Goal: Transaction & Acquisition: Subscribe to service/newsletter

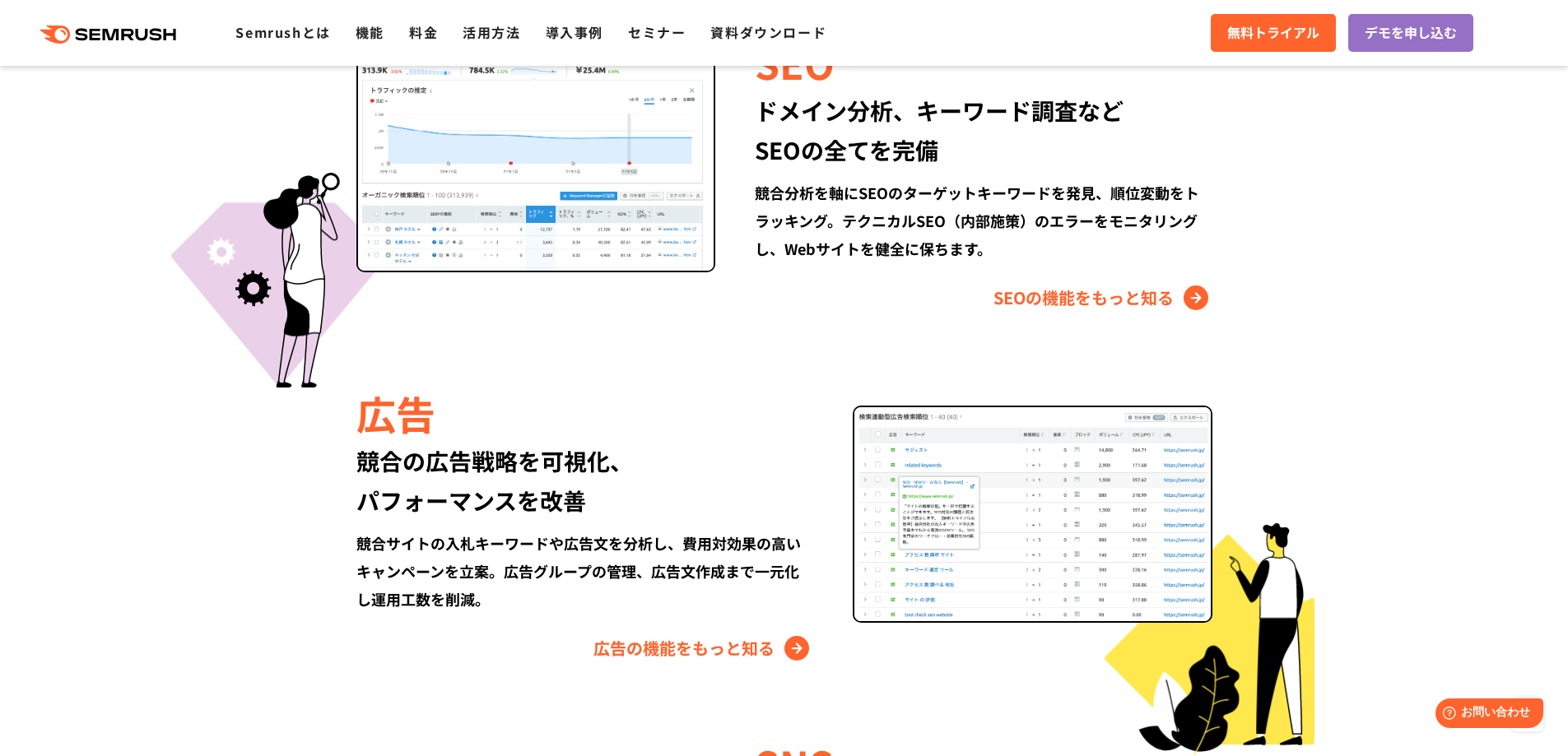
scroll to position [1646, 0]
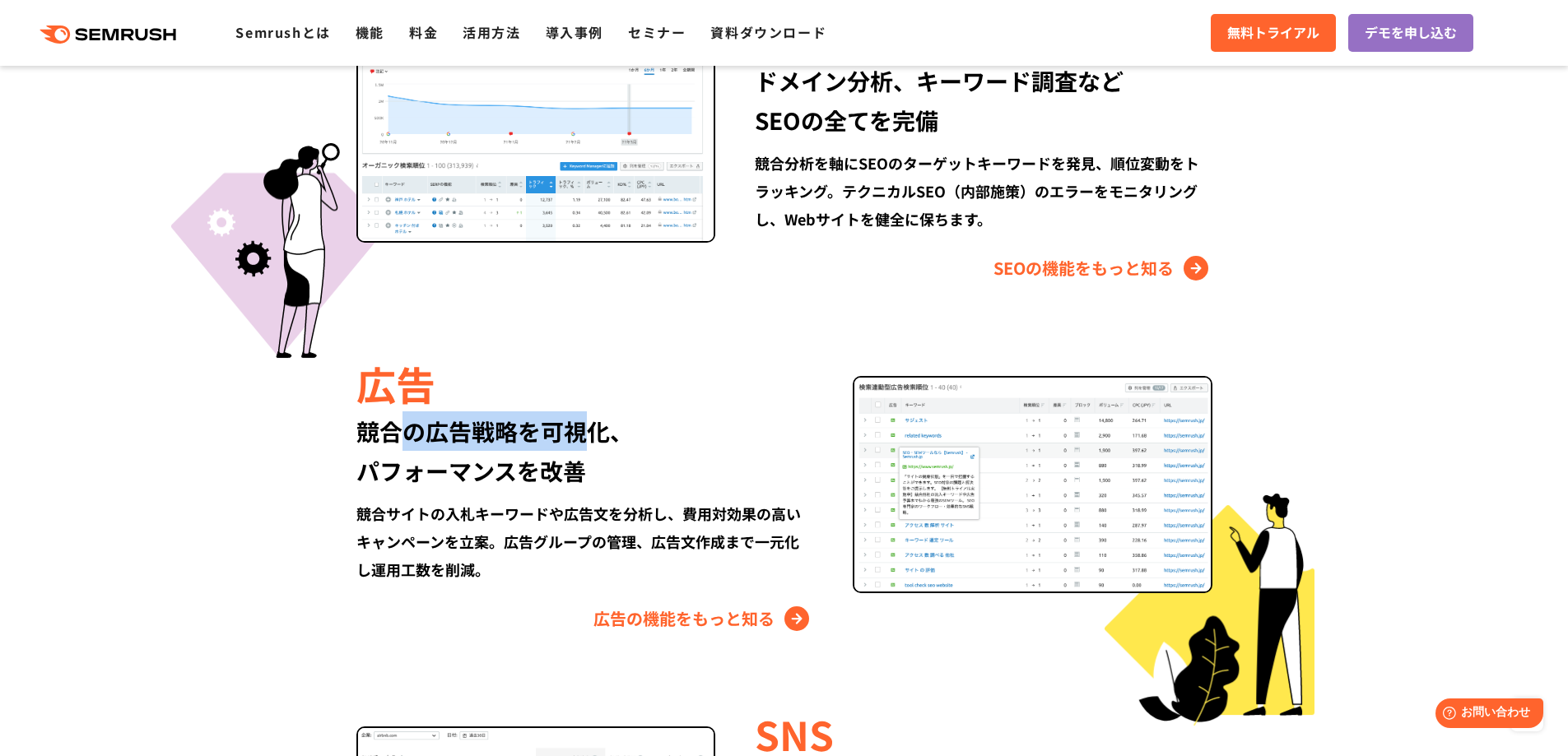
drag, startPoint x: 412, startPoint y: 441, endPoint x: 598, endPoint y: 418, distance: 187.4
click at [598, 418] on div "競合の広告戦略を可視化、 パフォーマンスを改善" at bounding box center [584, 451] width 457 height 79
drag, startPoint x: 595, startPoint y: 514, endPoint x: 714, endPoint y: 507, distance: 119.2
click at [669, 512] on div "競合サイトの入札キーワードや広告文を分析し、費用対効果の高いキャンペーンを立案。広告グループの管理、広告文作成まで一元化し運用工数を削減。" at bounding box center [584, 542] width 457 height 84
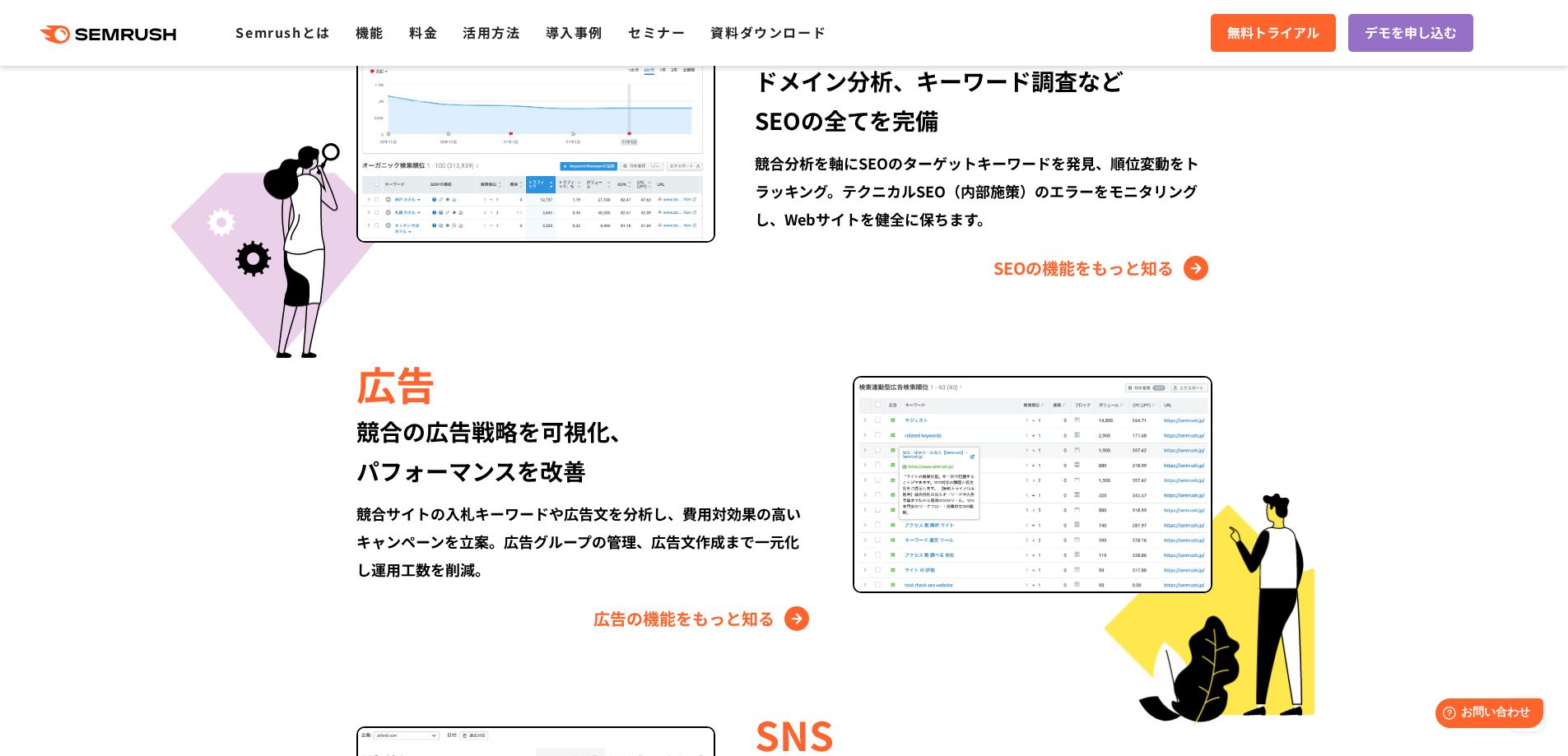
click at [714, 504] on div "競合サイトの入札キーワードや広告文を分析し、費用対効果の高いキャンペーンを立案。広告グループの管理、広告文作成まで一元化し運用工数を削減。" at bounding box center [584, 542] width 457 height 84
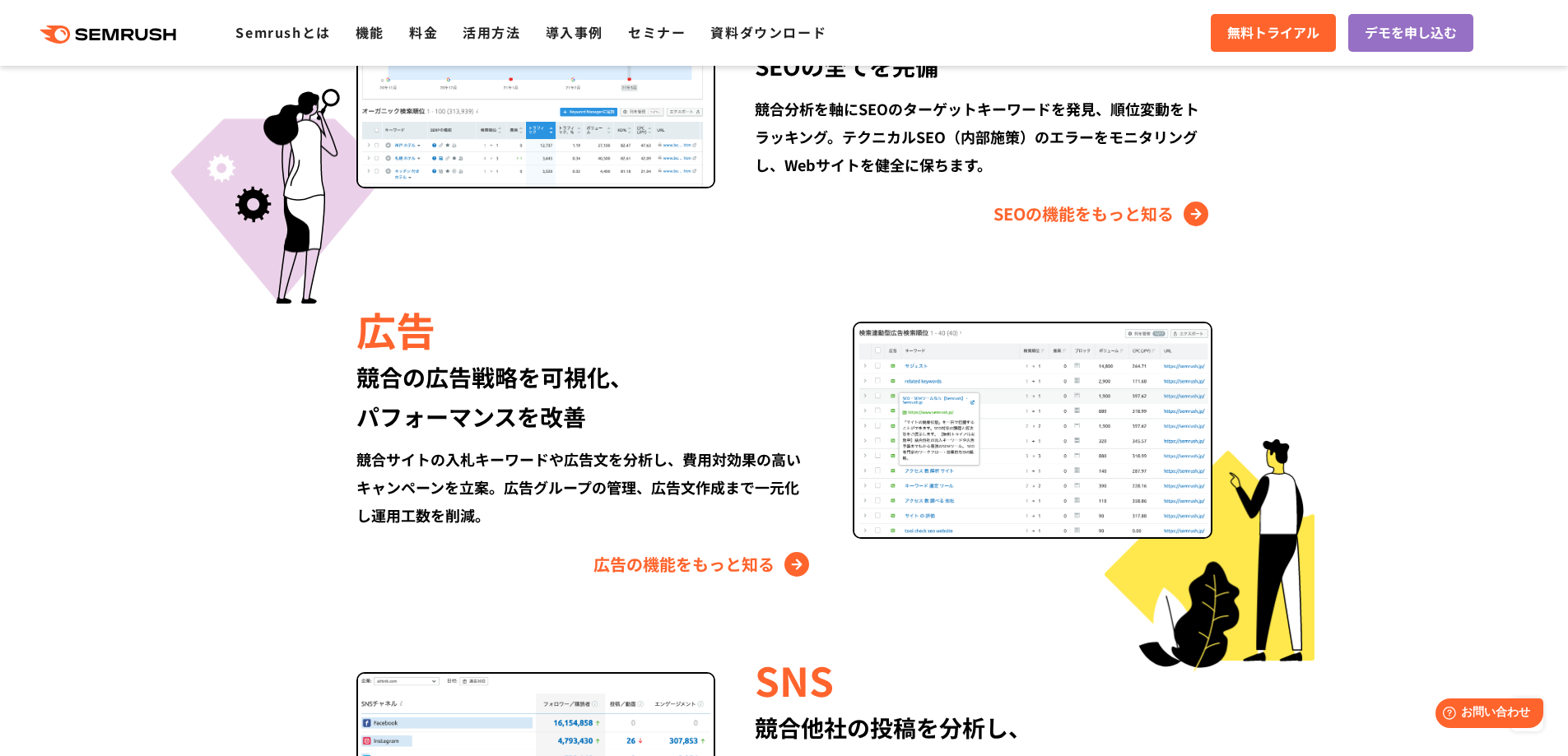
scroll to position [1728, 0]
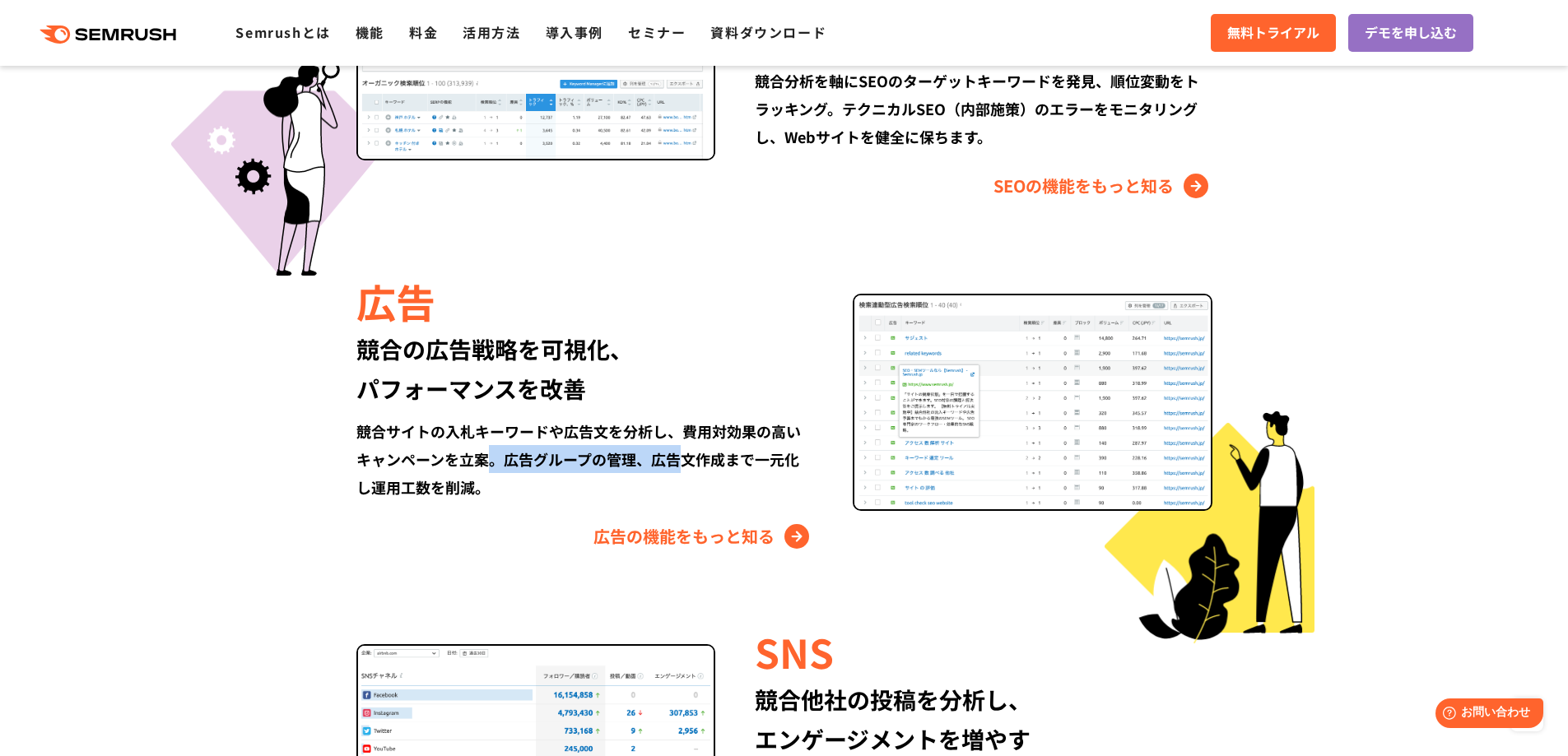
drag, startPoint x: 491, startPoint y: 464, endPoint x: 690, endPoint y: 459, distance: 199.1
click at [686, 459] on div "競合サイトの入札キーワードや広告文を分析し、費用対効果の高いキャンペーンを立案。広告グループの管理、広告文作成まで一元化し運用工数を削減。" at bounding box center [584, 459] width 457 height 84
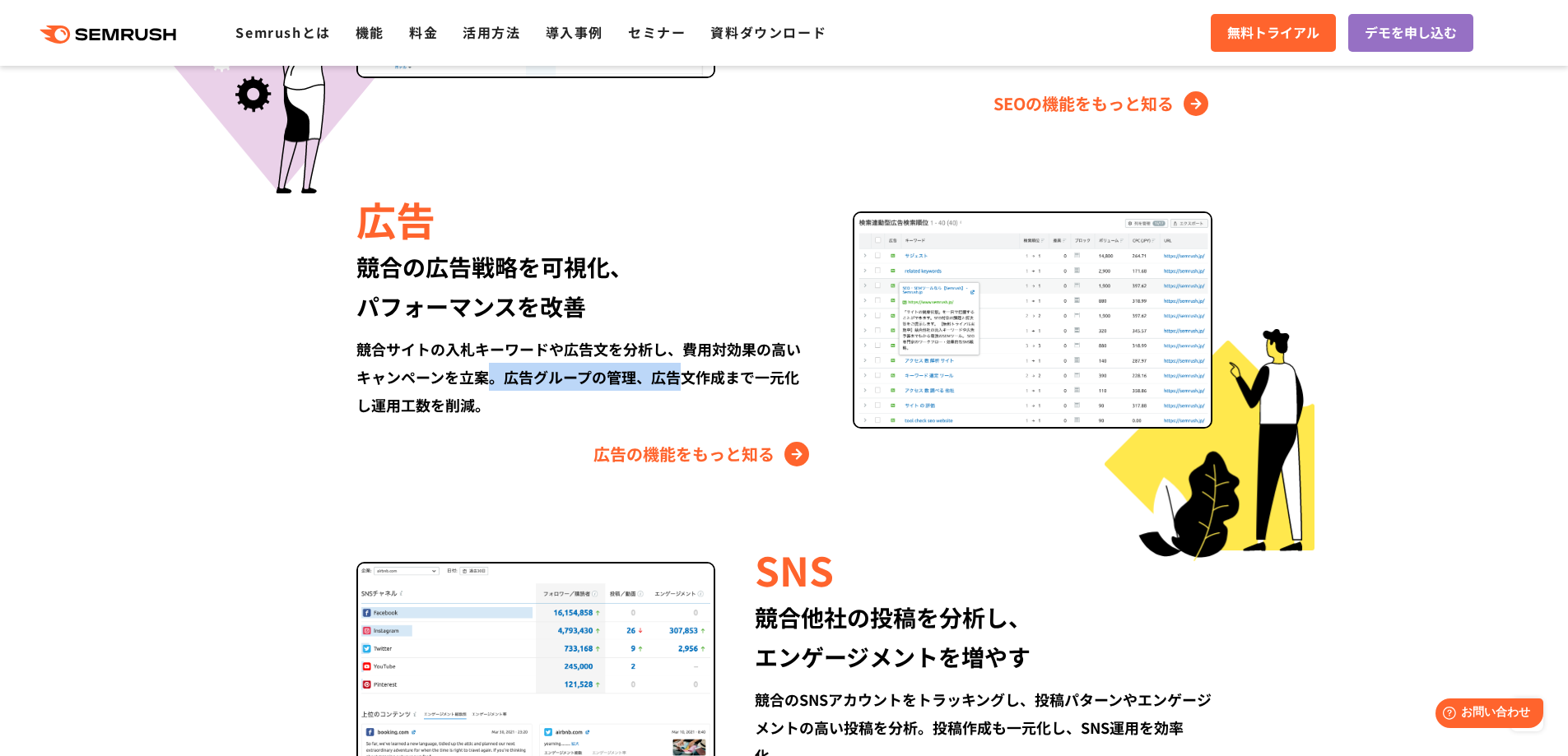
click at [678, 459] on link "広告の機能をもっと知る" at bounding box center [703, 454] width 220 height 26
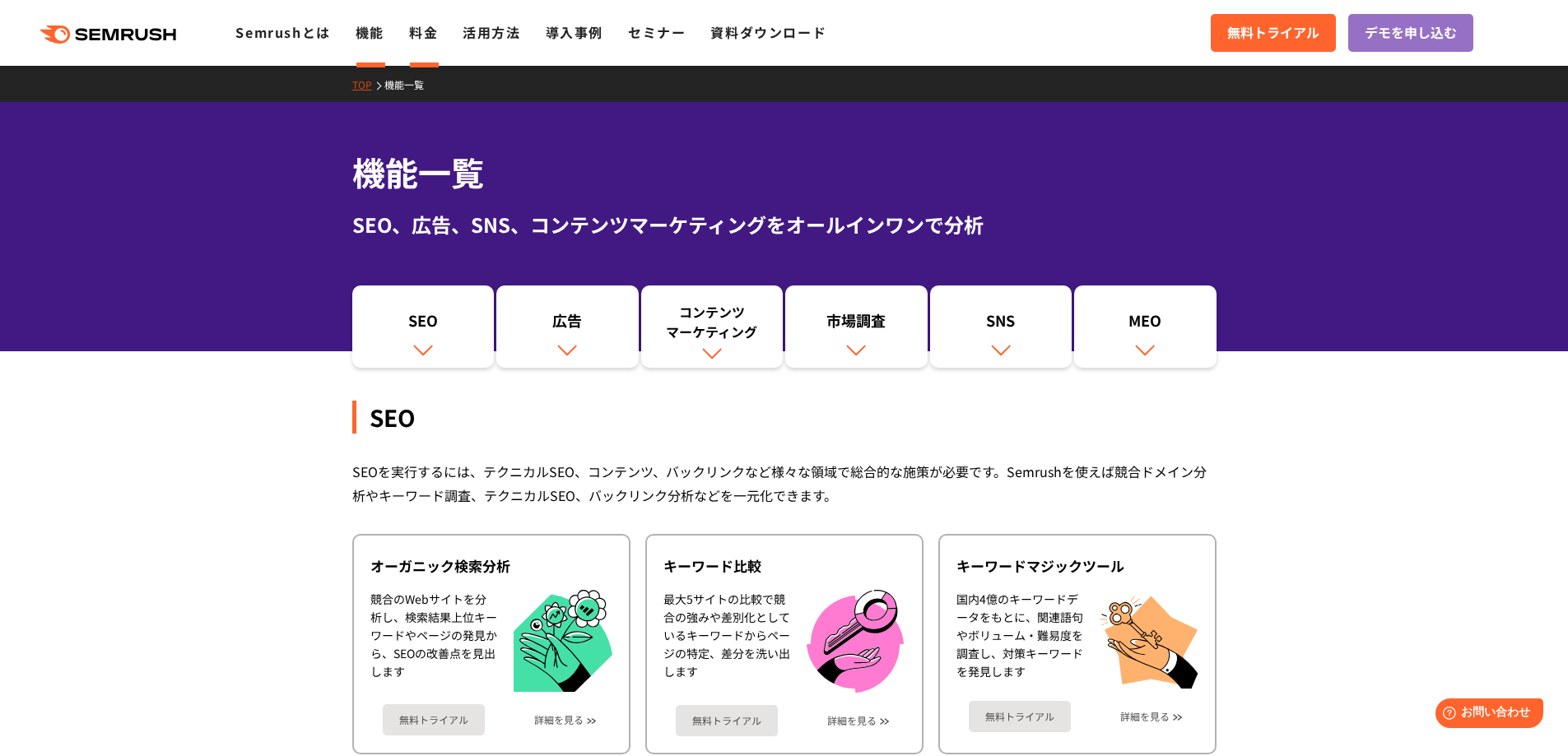
click at [420, 31] on link "料金" at bounding box center [423, 32] width 29 height 20
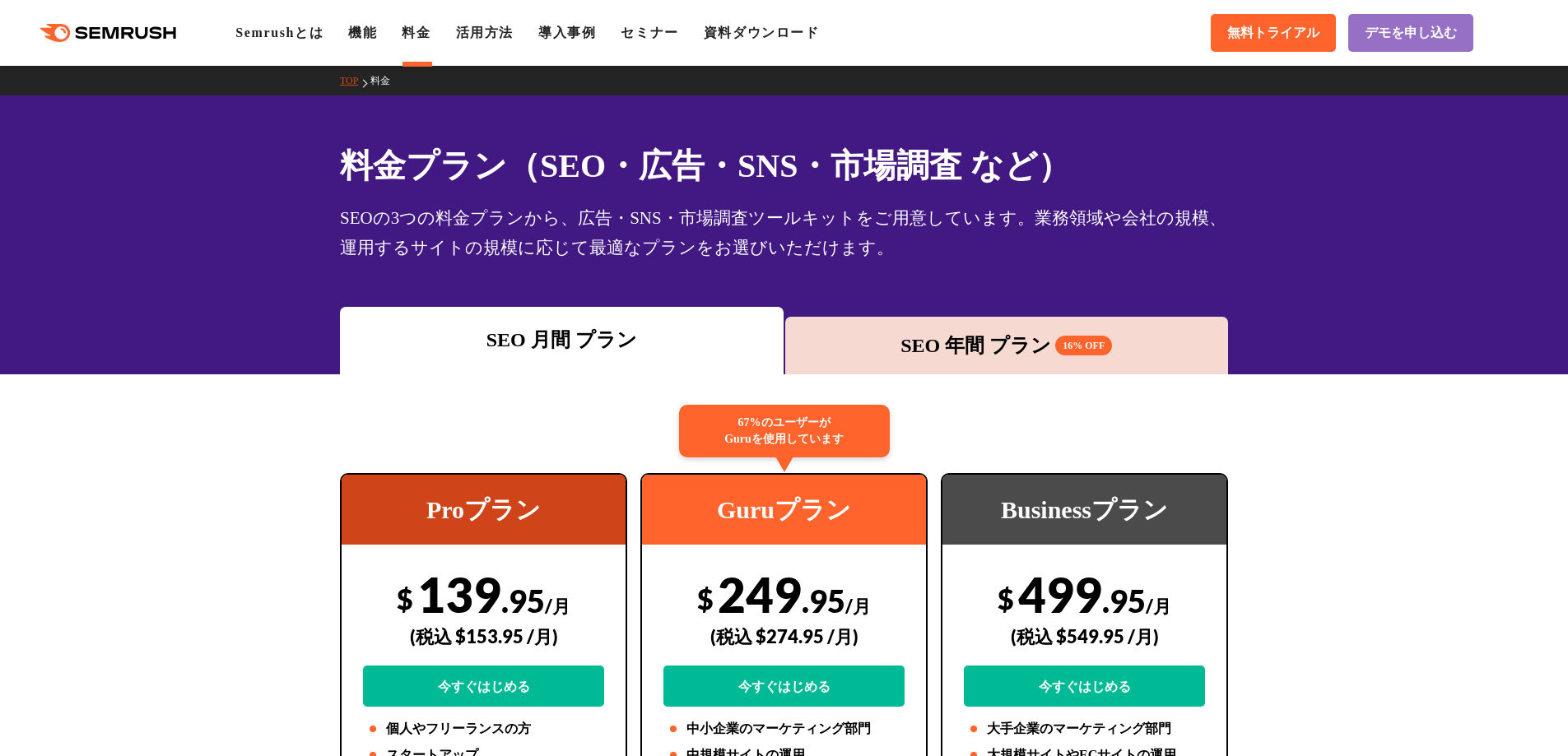
scroll to position [164, 0]
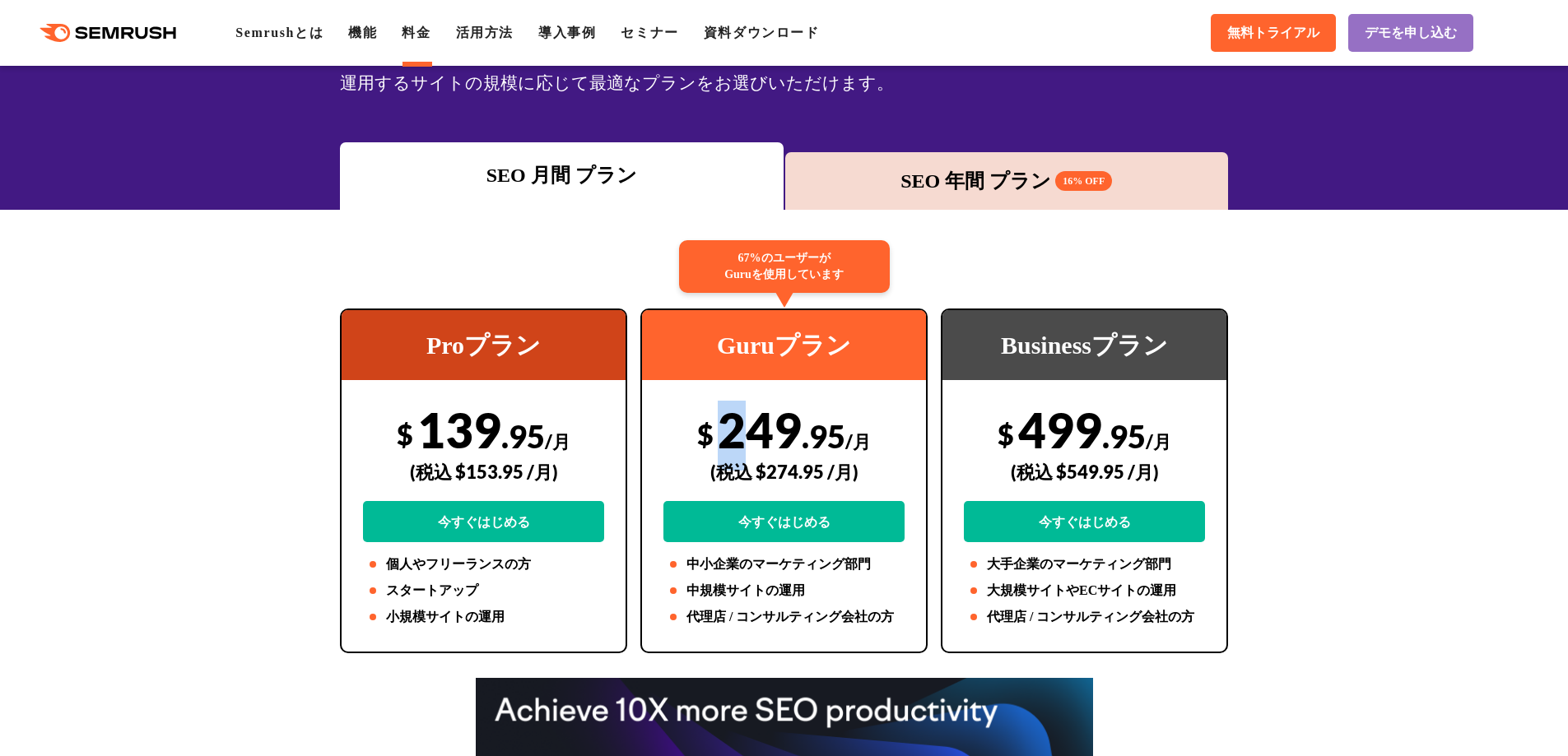
drag, startPoint x: 721, startPoint y: 435, endPoint x: 736, endPoint y: 436, distance: 15.0
click at [736, 436] on div "$ 249 .95 /月 (税込 $274.95 /月) 今すぐはじめる" at bounding box center [783, 472] width 241 height 142
click at [573, 426] on div "$ 139 .95 /月 (税込 $153.95 /月) 今すぐはじめる" at bounding box center [482, 472] width 241 height 142
drag, startPoint x: 419, startPoint y: 433, endPoint x: 492, endPoint y: 433, distance: 73.0
click at [492, 433] on div "$ 139 .95 /月 (税込 $153.95 /月) 今すぐはじめる" at bounding box center [482, 472] width 241 height 142
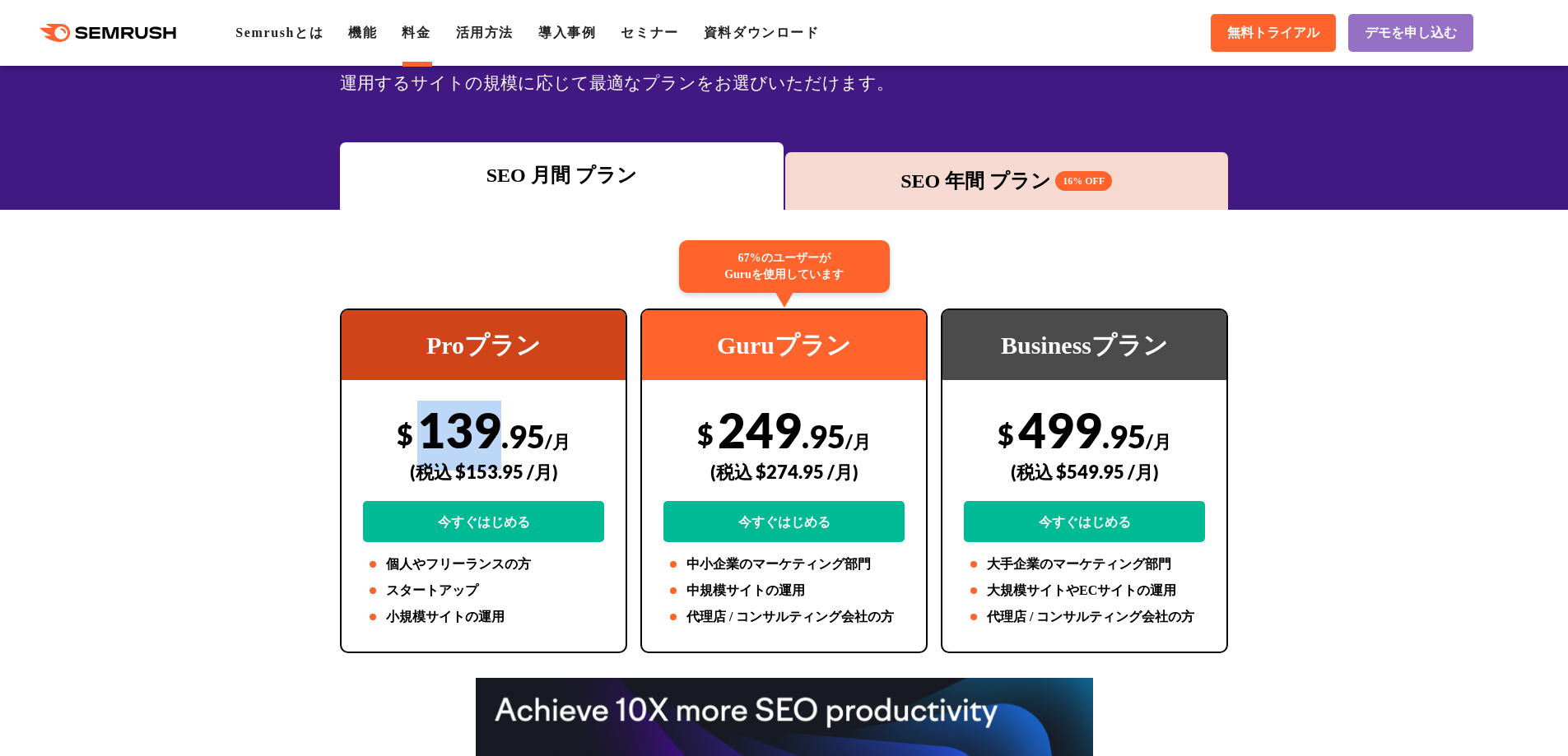
copy div "139"
